Goal: Information Seeking & Learning: Learn about a topic

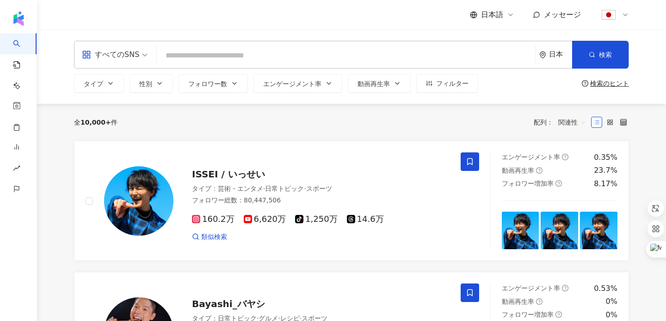
click at [424, 62] on input "search" at bounding box center [346, 56] width 371 height 18
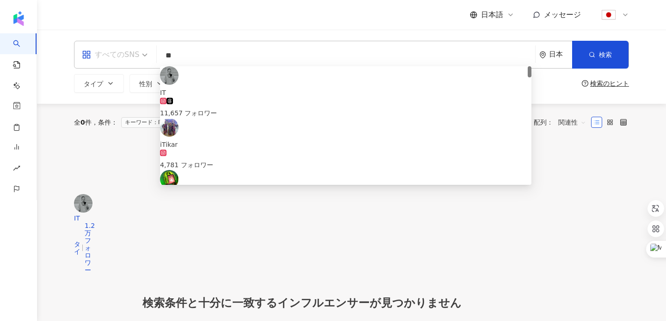
click at [134, 57] on div "すべてのSNS" at bounding box center [110, 54] width 57 height 15
type input "**"
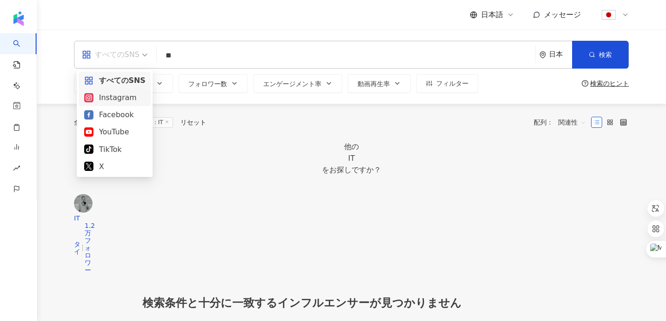
click at [132, 97] on div "Instagram" at bounding box center [114, 98] width 61 height 12
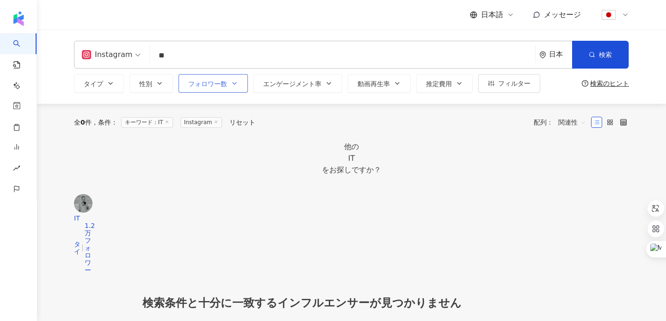
click at [220, 85] on span "フォロワー数" at bounding box center [207, 83] width 39 height 7
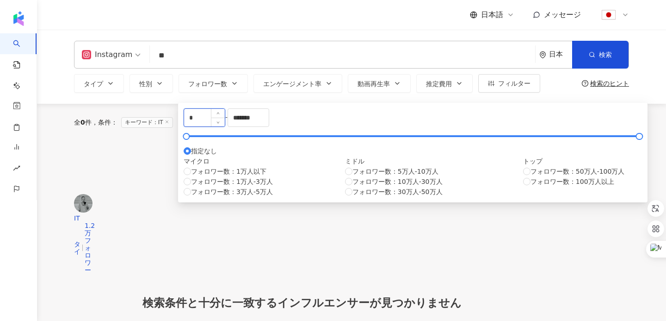
click at [212, 117] on input "*" at bounding box center [204, 118] width 41 height 18
type input "*"
type input "****"
drag, startPoint x: 352, startPoint y: 120, endPoint x: 305, endPoint y: 119, distance: 46.3
click at [306, 119] on div "**** - ******* 指定なし マイクロ フォロワー数：1万人以下 フォロワー数：1万人-3万人 フォロワー数：3万人-5万人 ミドル フォロワー数：…" at bounding box center [413, 152] width 459 height 88
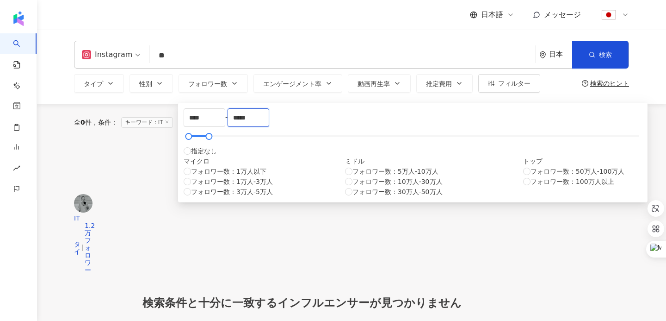
type input "*****"
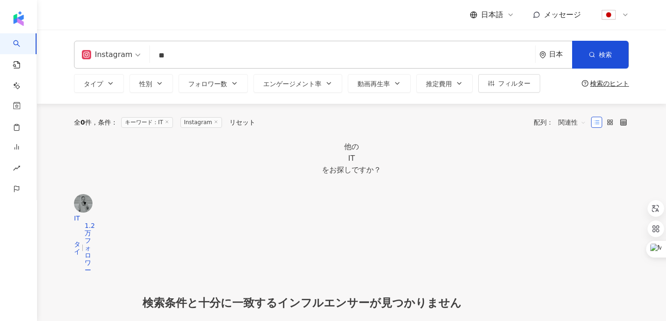
click at [459, 150] on div "他の IT をお探しですか？" at bounding box center [351, 158] width 555 height 35
click at [224, 88] on button "フォロワー数" at bounding box center [213, 83] width 69 height 19
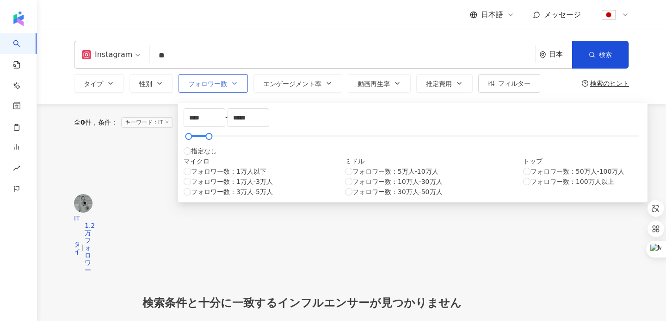
click at [224, 88] on button "フォロワー数" at bounding box center [213, 83] width 69 height 19
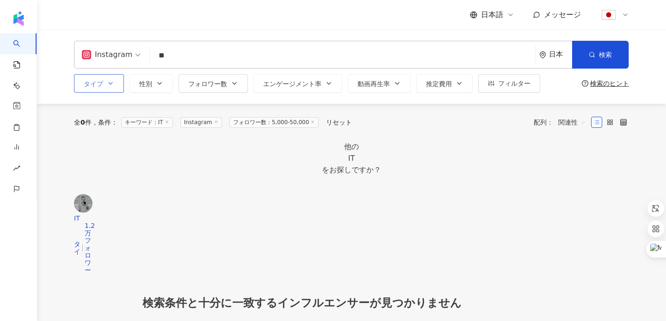
click at [110, 87] on icon "button" at bounding box center [110, 83] width 7 height 7
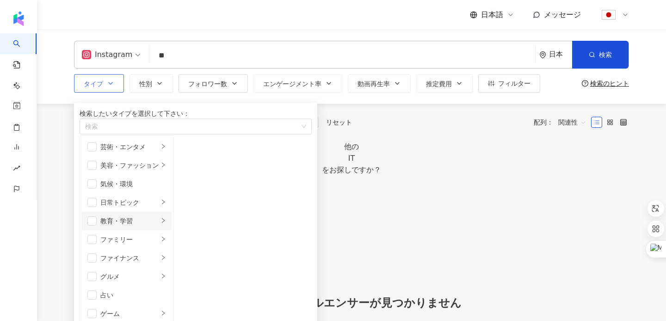
scroll to position [321, 0]
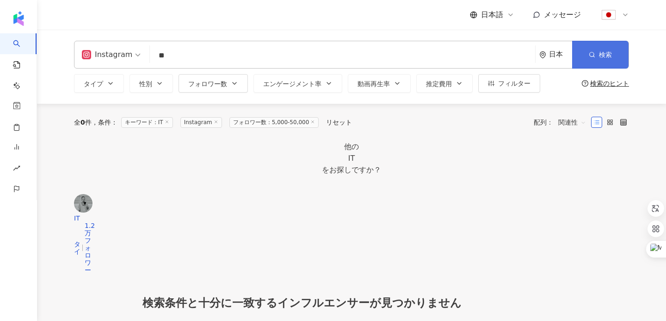
click at [602, 56] on span "検索" at bounding box center [605, 54] width 13 height 7
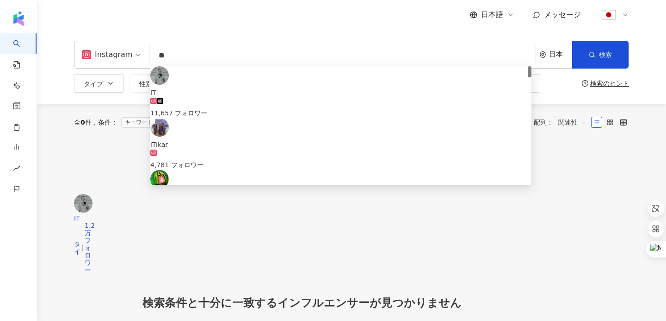
click at [257, 58] on input "**" at bounding box center [343, 56] width 378 height 18
type input "*"
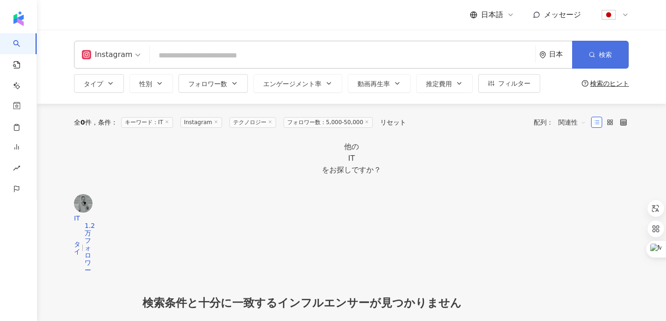
click at [599, 64] on button "検索" at bounding box center [600, 55] width 56 height 28
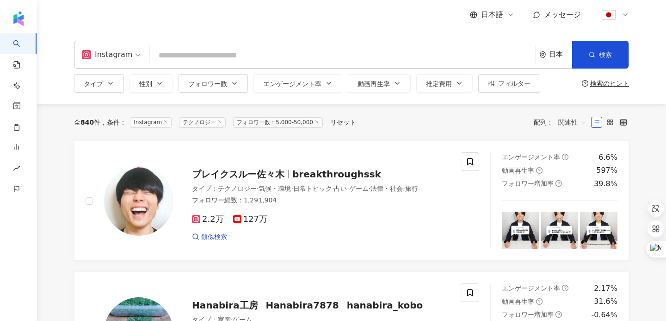
click at [135, 56] on span "Instagram" at bounding box center [111, 54] width 59 height 15
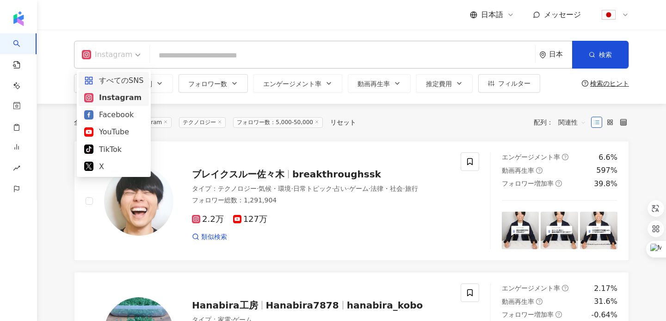
click at [129, 77] on div "すべてのSNS" at bounding box center [113, 81] width 59 height 12
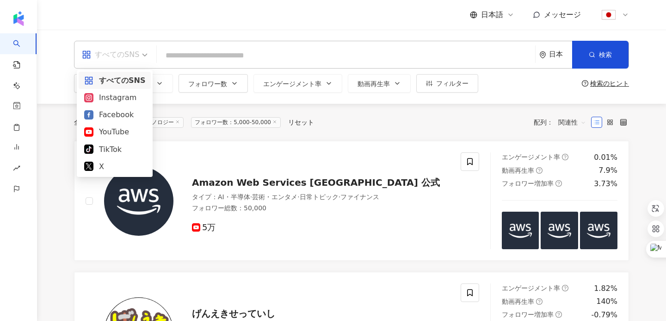
click at [140, 55] on span "すべてのSNS" at bounding box center [115, 54] width 66 height 15
click at [118, 97] on div "Instagram" at bounding box center [114, 98] width 61 height 12
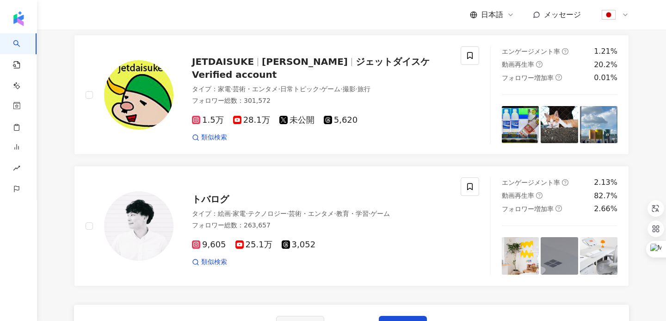
scroll to position [1510, 0]
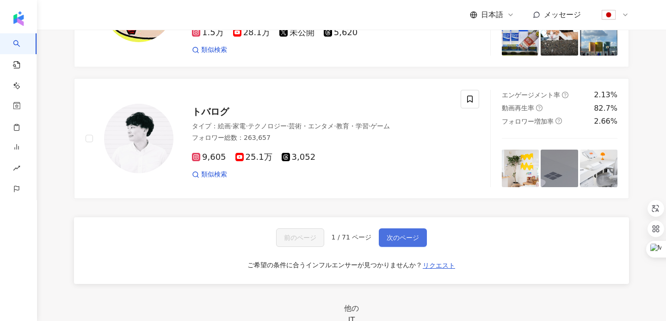
click at [402, 241] on span "次のページ" at bounding box center [403, 237] width 32 height 7
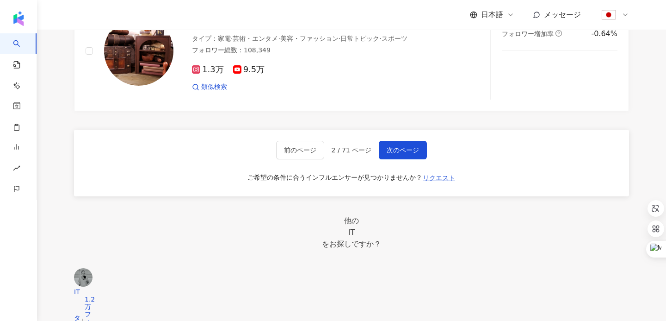
scroll to position [1587, 0]
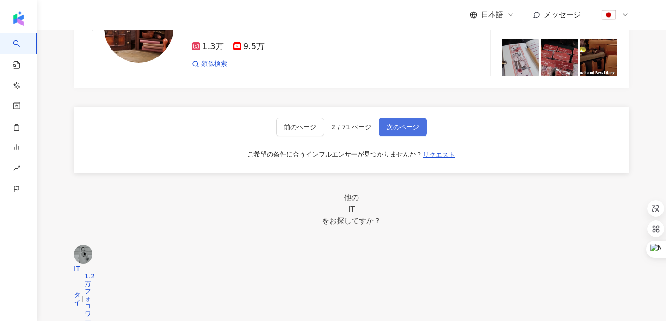
click at [404, 131] on span "次のページ" at bounding box center [403, 126] width 32 height 7
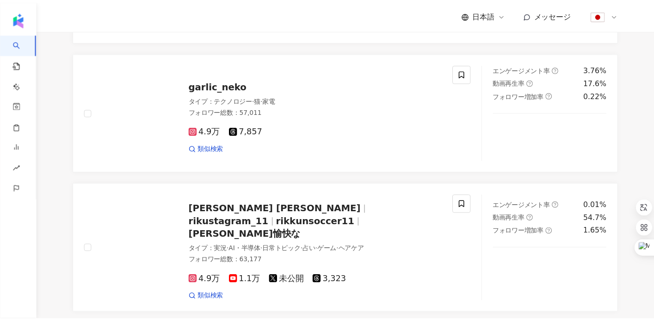
scroll to position [1248, 0]
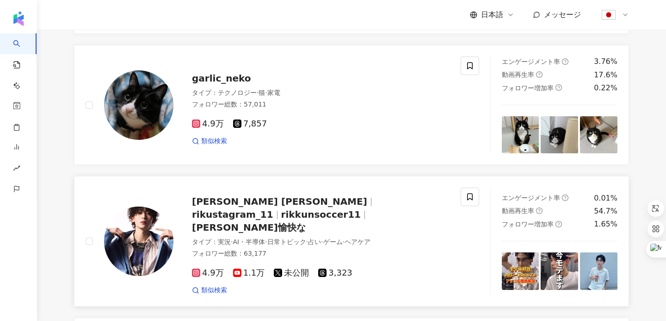
click at [274, 220] on span "rikustagram_11" at bounding box center [232, 214] width 81 height 11
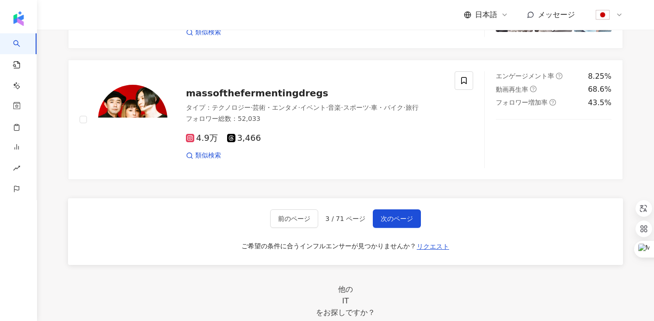
scroll to position [1604, 0]
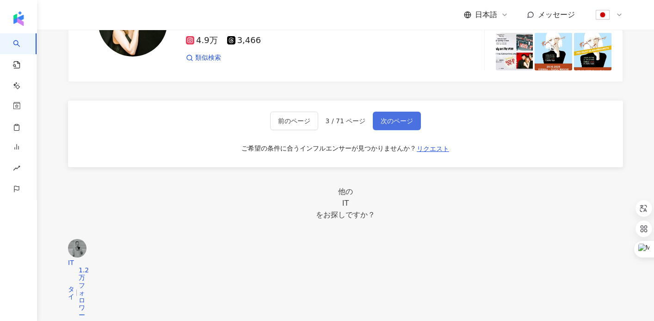
click at [392, 124] on span "次のページ" at bounding box center [397, 120] width 32 height 7
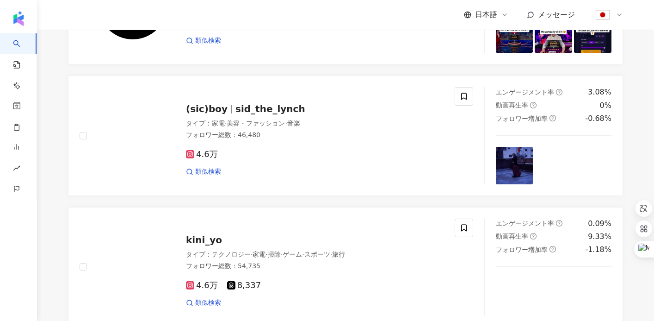
scroll to position [1329, 0]
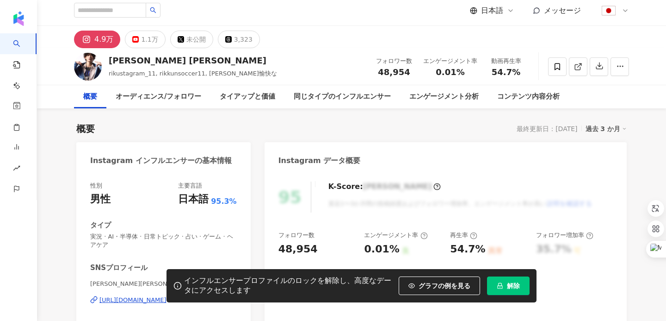
scroll to position [29, 0]
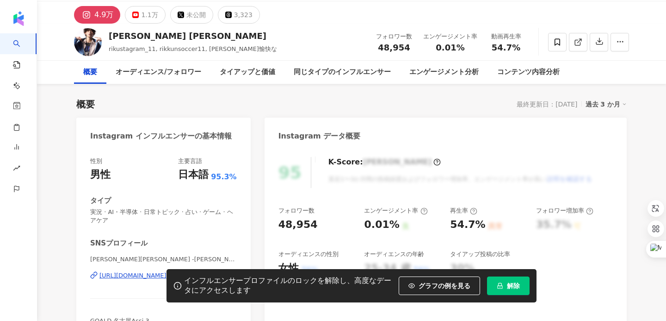
click at [515, 282] on span "解除" at bounding box center [513, 285] width 13 height 7
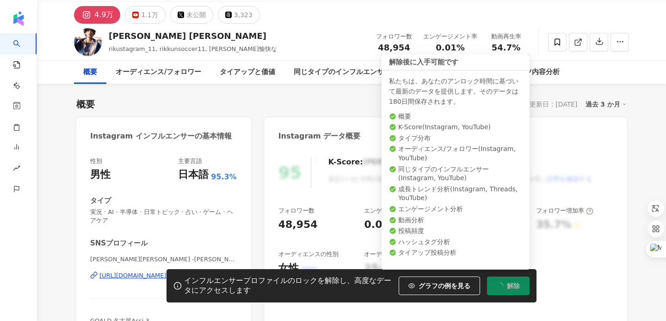
click at [510, 282] on span "解除" at bounding box center [513, 285] width 13 height 7
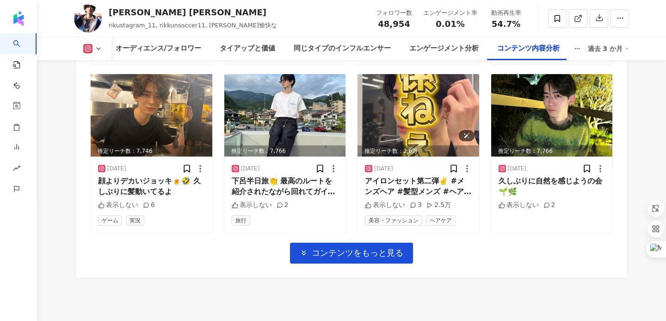
scroll to position [3344, 0]
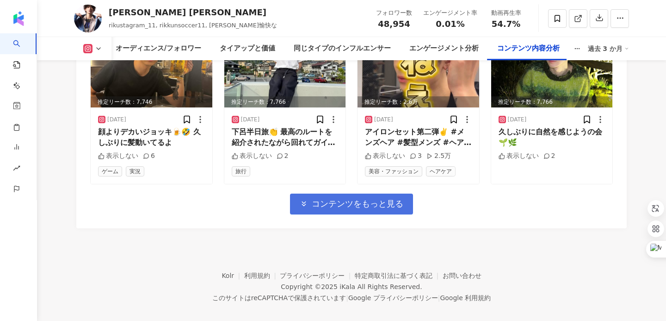
click at [377, 199] on span "コンテンツをもっと見る" at bounding box center [358, 204] width 92 height 10
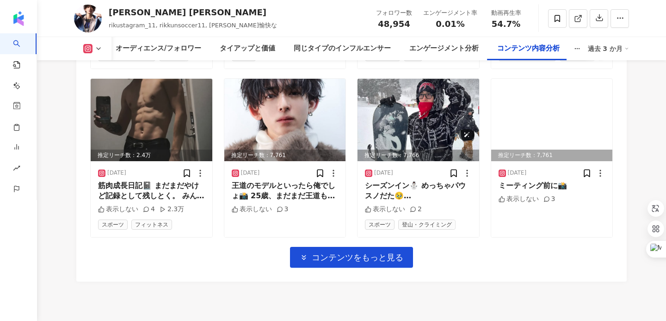
scroll to position [3791, 0]
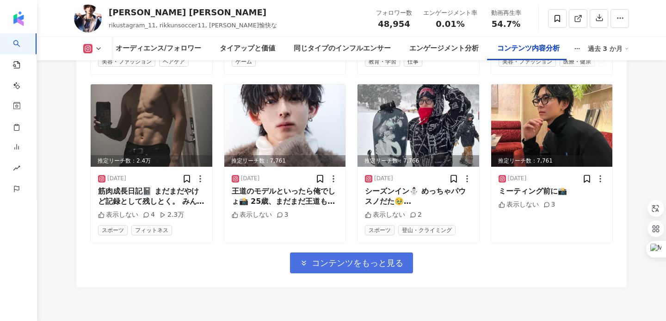
click at [340, 258] on span "コンテンツをもっと見る" at bounding box center [358, 263] width 92 height 10
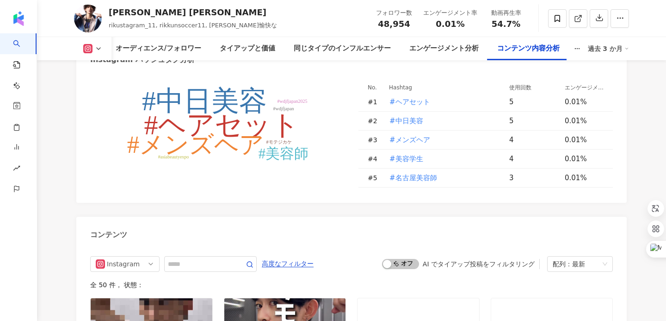
scroll to position [2688, 0]
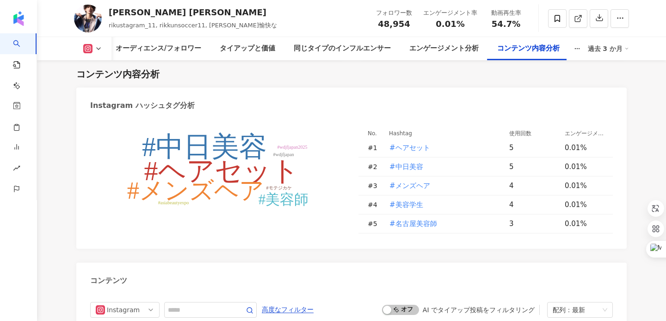
scroll to position [29, 0]
